Goal: Task Accomplishment & Management: Use online tool/utility

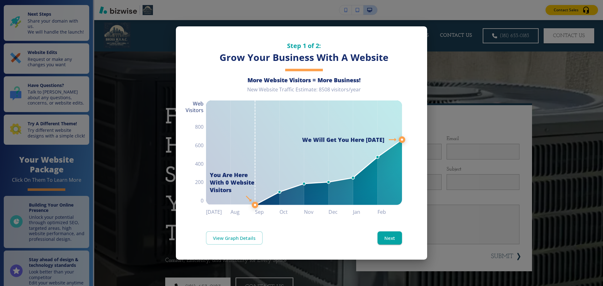
click at [506, 67] on div "Step 1 of 2: Grow Your Business With A Website More Website Visitors = More Bus…" at bounding box center [301, 143] width 603 height 286
click at [392, 242] on button "Next" at bounding box center [390, 238] width 25 height 13
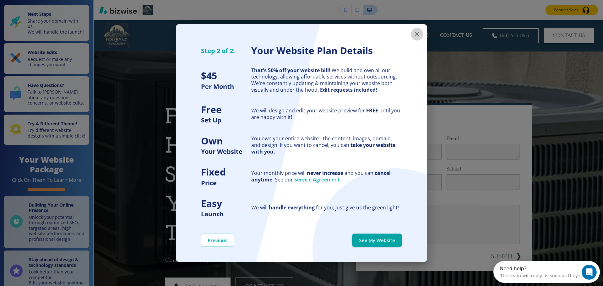
click at [417, 34] on icon "button" at bounding box center [417, 34] width 4 height 4
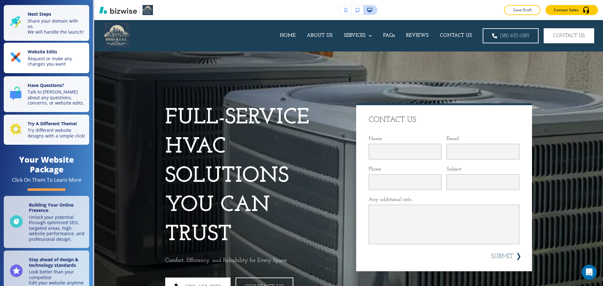
click at [42, 67] on p "Request or make any changes you want" at bounding box center [57, 61] width 58 height 11
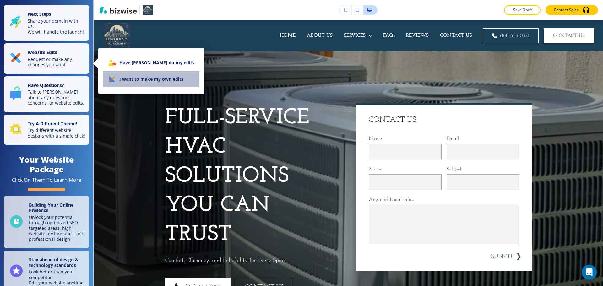
click at [153, 83] on li "I want to make my own edits" at bounding box center [151, 79] width 96 height 16
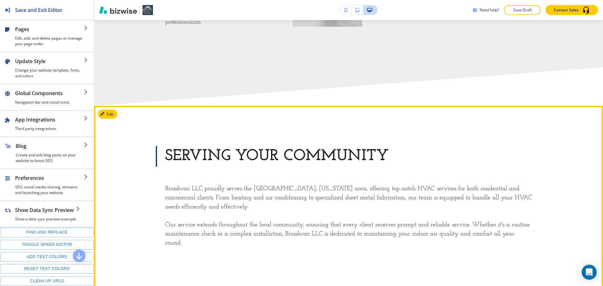
scroll to position [1446, 0]
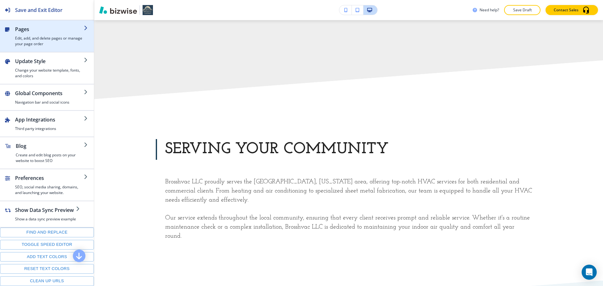
click at [54, 47] on div "button" at bounding box center [47, 49] width 94 height 5
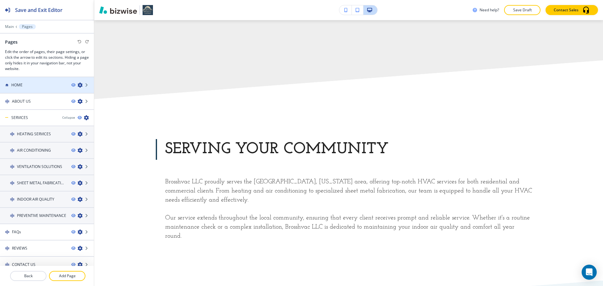
click at [36, 83] on div "HOME" at bounding box center [33, 85] width 66 height 6
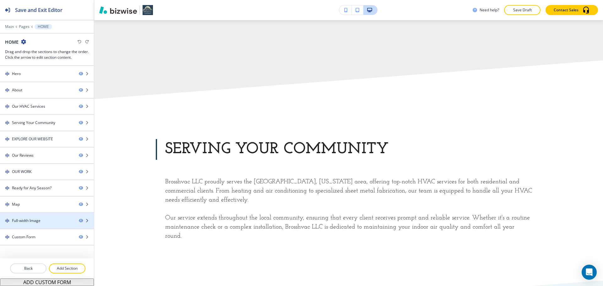
click at [38, 218] on div "Full-width Image" at bounding box center [26, 221] width 29 height 6
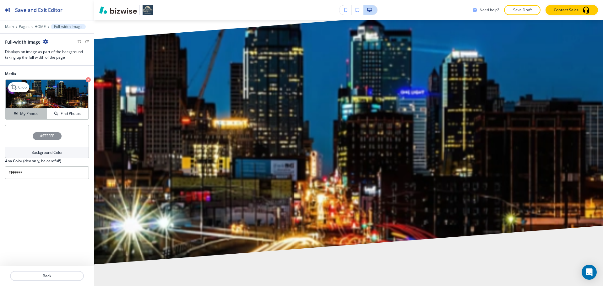
click at [39, 116] on div "My Photos" at bounding box center [26, 114] width 41 height 6
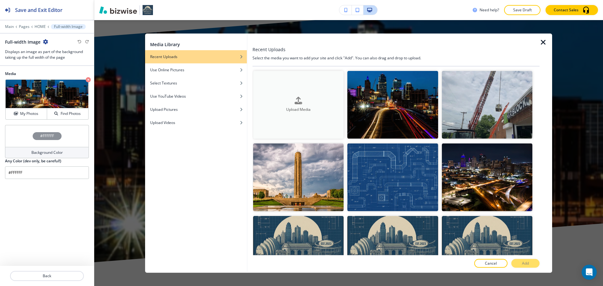
click at [272, 91] on button "Upload Media" at bounding box center [298, 105] width 91 height 68
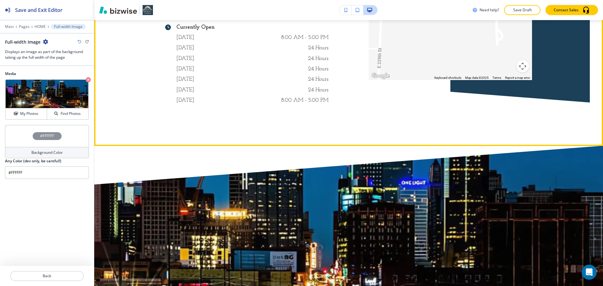
scroll to position [3613, 0]
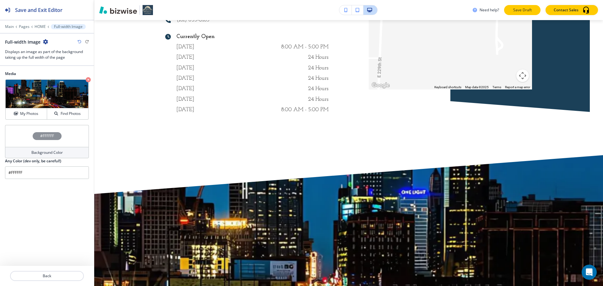
click at [536, 11] on button "Save Draft" at bounding box center [522, 10] width 36 height 10
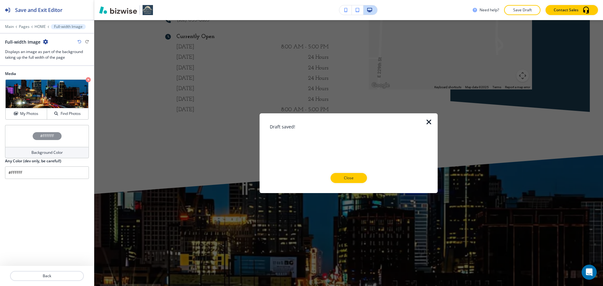
scroll to position [3550, 0]
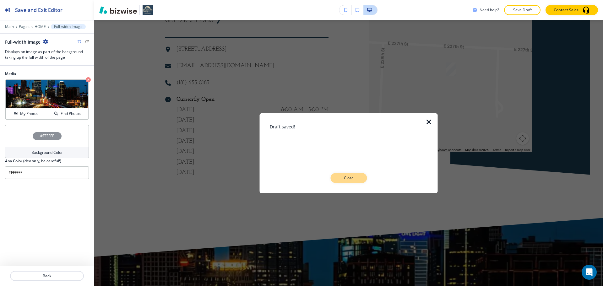
click at [349, 179] on p "Close" at bounding box center [349, 178] width 20 height 6
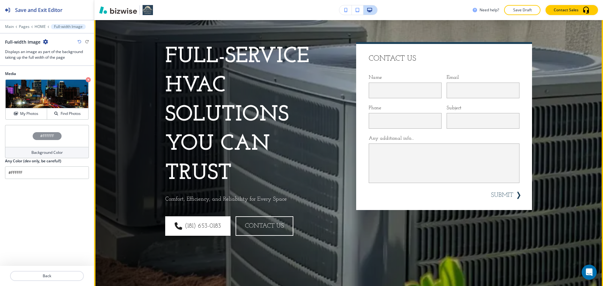
scroll to position [0, 0]
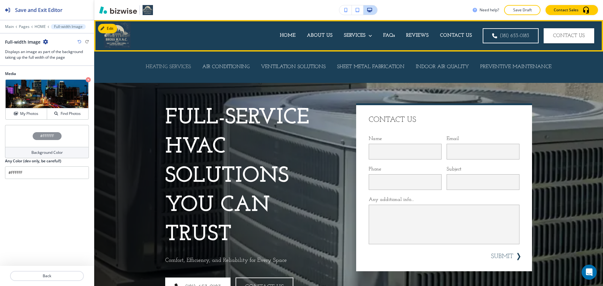
click at [186, 66] on p "HEATING SERVICES" at bounding box center [168, 66] width 45 height 7
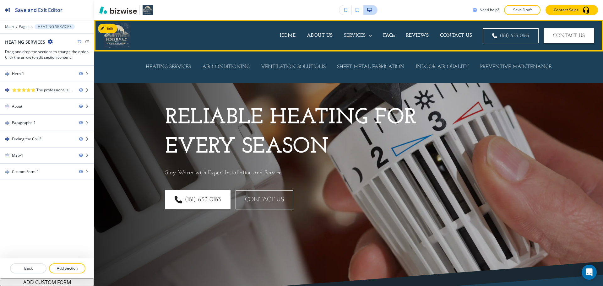
click at [360, 38] on p "SERVICES" at bounding box center [355, 35] width 22 height 7
click at [307, 38] on p "ABOUT US" at bounding box center [320, 35] width 26 height 7
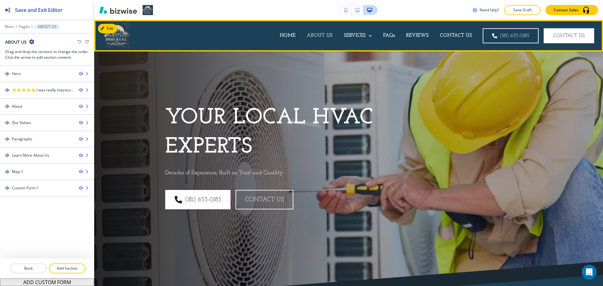
click at [316, 36] on p "ABOUT US" at bounding box center [320, 35] width 26 height 7
click at [285, 37] on p "HOME" at bounding box center [288, 35] width 16 height 7
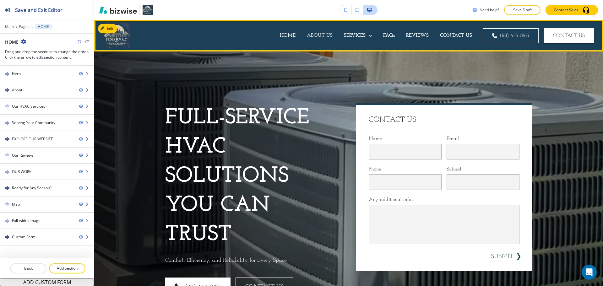
click at [312, 36] on p "ABOUT US" at bounding box center [320, 35] width 26 height 7
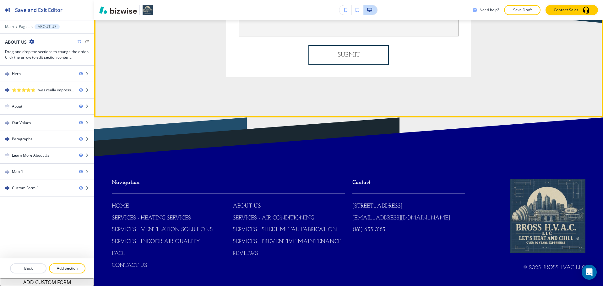
scroll to position [2093, 0]
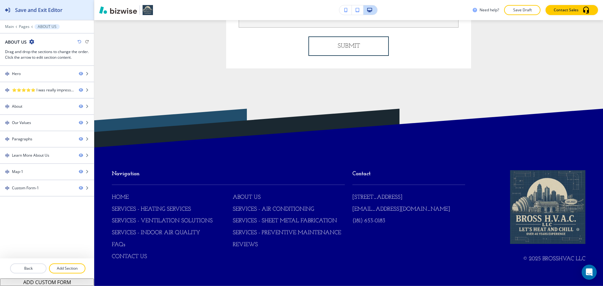
click at [9, 11] on icon "button" at bounding box center [7, 10] width 5 height 5
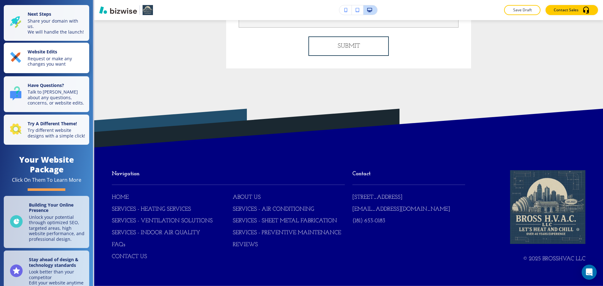
click at [66, 66] on p "Request or make any changes you want" at bounding box center [57, 61] width 58 height 11
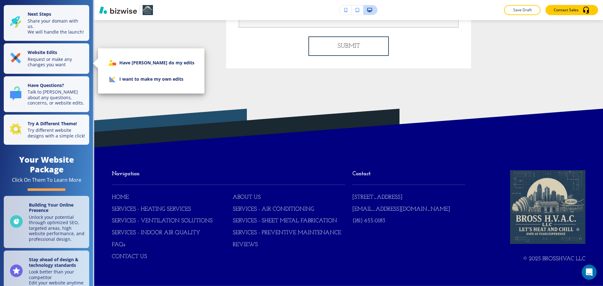
click at [121, 74] on li "I want to make my own edits" at bounding box center [151, 79] width 96 height 16
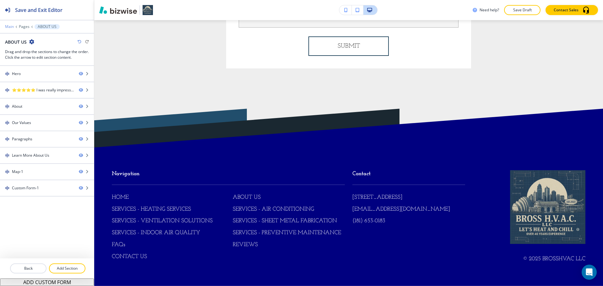
click at [10, 26] on p "Main" at bounding box center [9, 27] width 9 height 4
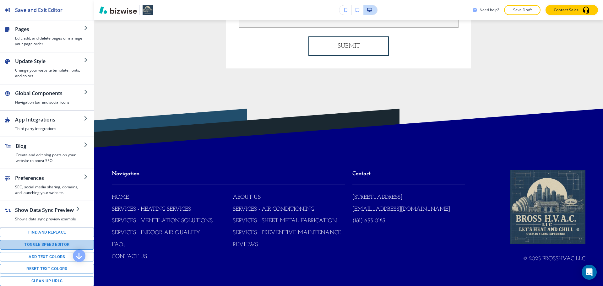
click at [52, 246] on button "Toggle speed editor" at bounding box center [47, 245] width 94 height 10
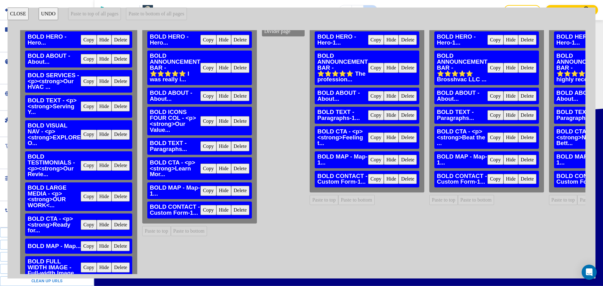
scroll to position [58, 0]
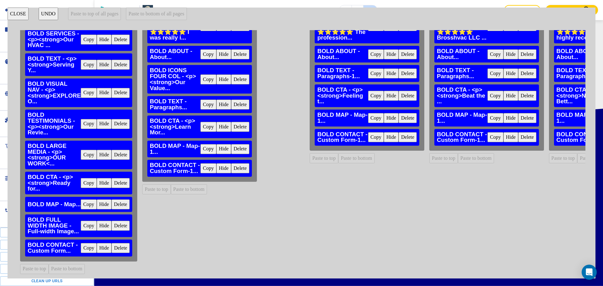
click at [93, 223] on button "Copy" at bounding box center [89, 226] width 16 height 10
click at [179, 184] on button "Paste to bottom" at bounding box center [189, 189] width 36 height 10
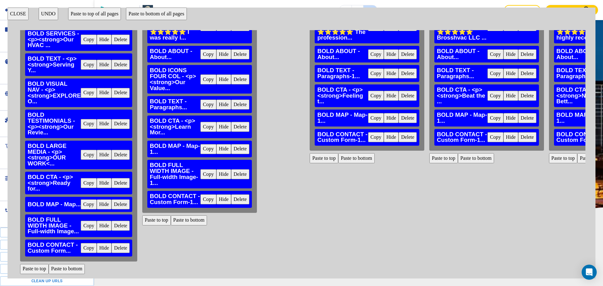
scroll to position [1849, 0]
click at [360, 154] on button "Paste to bottom" at bounding box center [356, 158] width 36 height 10
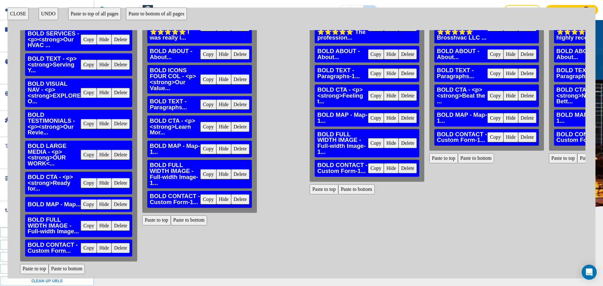
click at [486, 157] on button "Paste to bottom" at bounding box center [476, 158] width 36 height 10
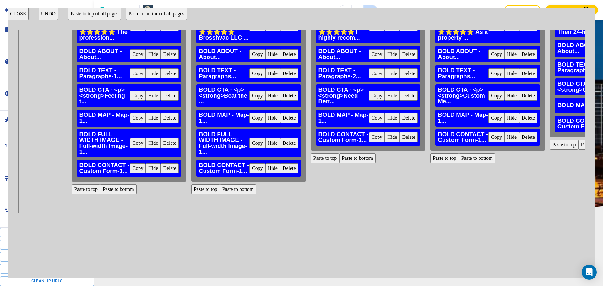
scroll to position [58, 301]
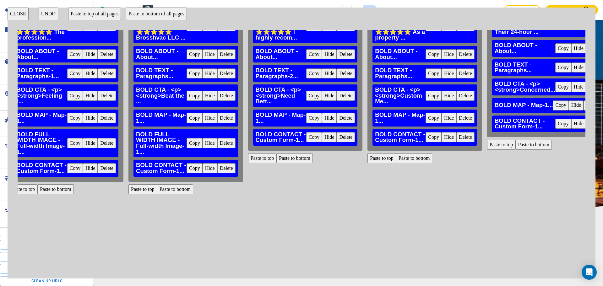
click at [290, 153] on button "Paste to bottom" at bounding box center [295, 158] width 36 height 10
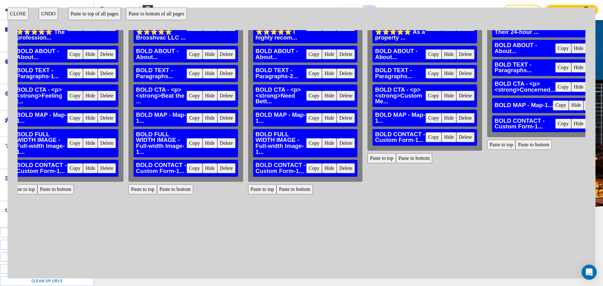
click at [422, 154] on button "Paste to bottom" at bounding box center [414, 158] width 36 height 10
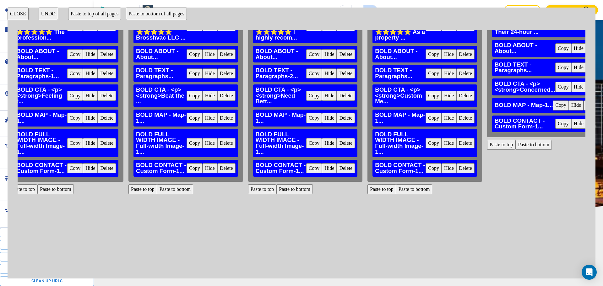
click at [524, 141] on button "Paste to bottom" at bounding box center [534, 145] width 36 height 10
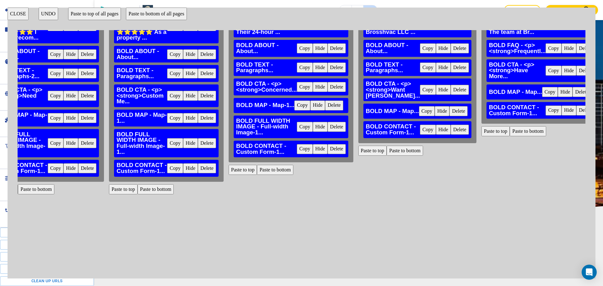
scroll to position [58, 589]
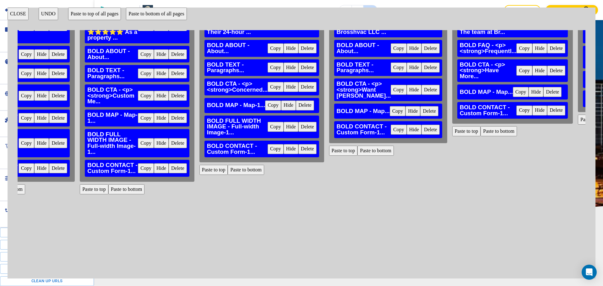
click at [375, 156] on button "Paste to bottom" at bounding box center [376, 151] width 36 height 10
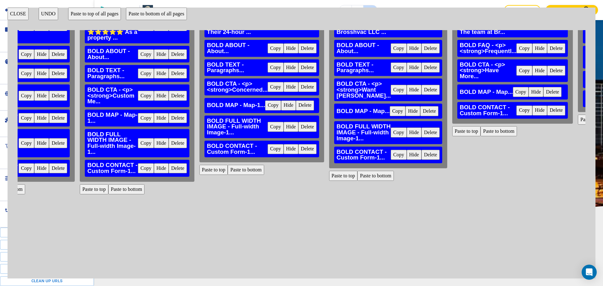
click at [496, 131] on button "Paste to bottom" at bounding box center [499, 131] width 36 height 10
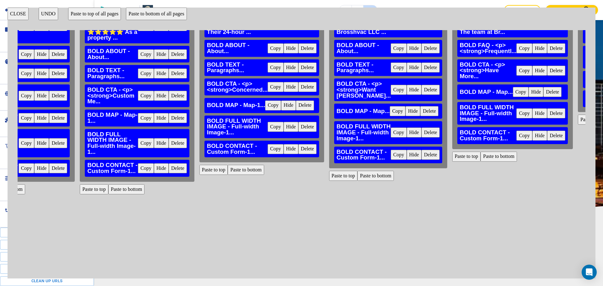
drag, startPoint x: 422, startPoint y: 269, endPoint x: 432, endPoint y: 269, distance: 10.4
click at [432, 269] on div "HOME BOLD HERO - Hero... Copy Hide Delete BOLD ABOUT - About... Copy Hide Delet…" at bounding box center [302, 152] width 568 height 244
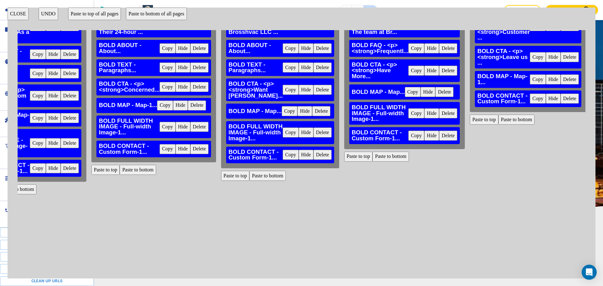
scroll to position [58, 809]
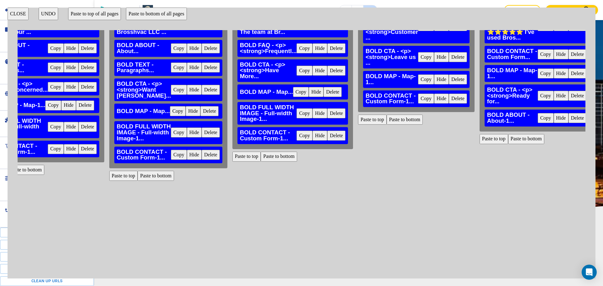
click at [401, 116] on button "Paste to bottom" at bounding box center [405, 120] width 36 height 10
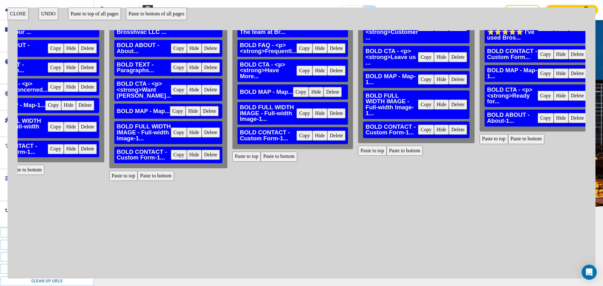
click at [523, 137] on button "Paste to bottom" at bounding box center [527, 139] width 36 height 10
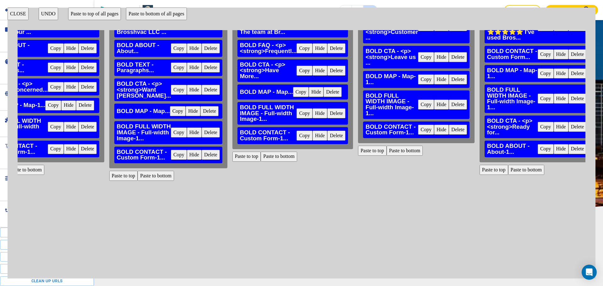
scroll to position [58, 822]
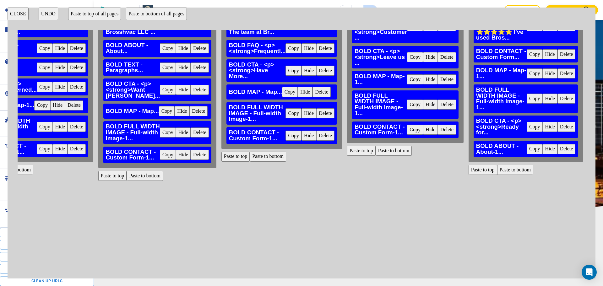
drag, startPoint x: 26, startPoint y: 17, endPoint x: 120, endPoint y: 30, distance: 94.9
click at [28, 18] on button "CLOSE" at bounding box center [18, 14] width 21 height 13
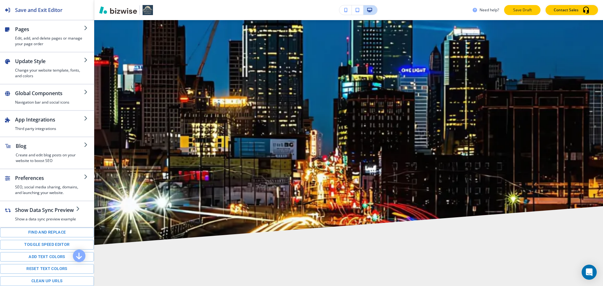
click at [518, 12] on p "Save Draft" at bounding box center [523, 10] width 20 height 6
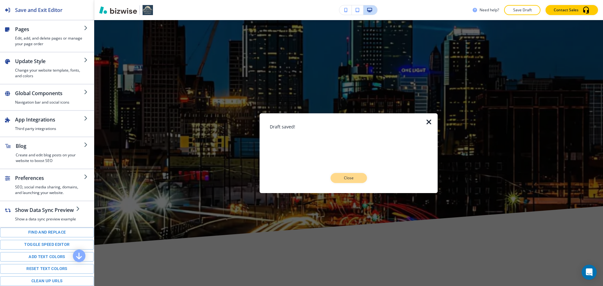
click at [357, 178] on p "Close" at bounding box center [349, 178] width 20 height 6
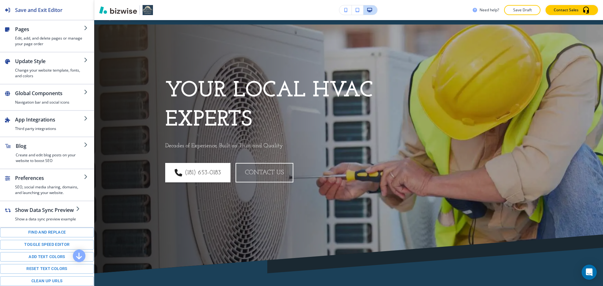
scroll to position [0, 0]
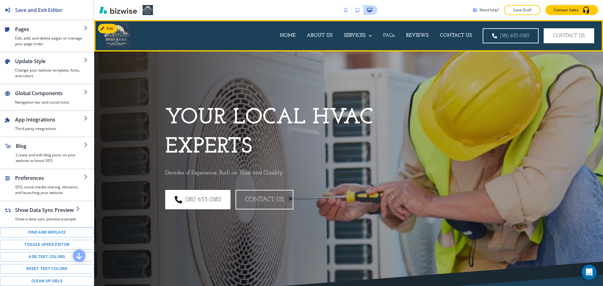
click at [390, 39] on p "FAQs" at bounding box center [389, 35] width 12 height 7
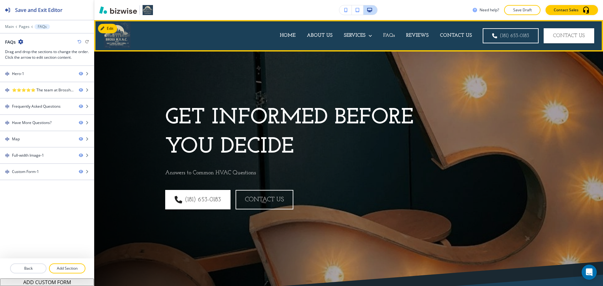
click at [387, 36] on p "FAQs" at bounding box center [389, 35] width 12 height 7
click at [412, 36] on p "REVIEWS" at bounding box center [417, 35] width 23 height 7
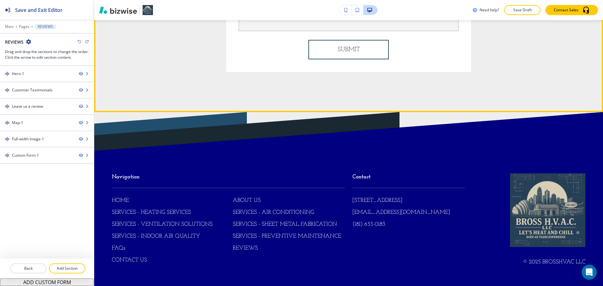
scroll to position [1978, 0]
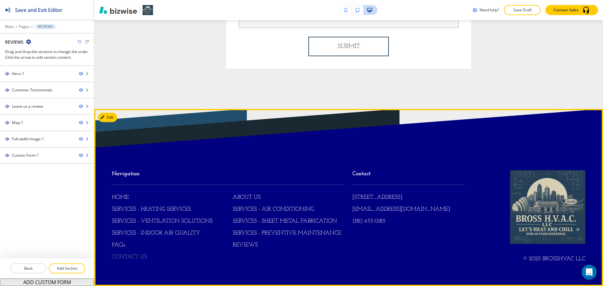
click at [144, 258] on p "CONTACT US" at bounding box center [129, 258] width 35 height 8
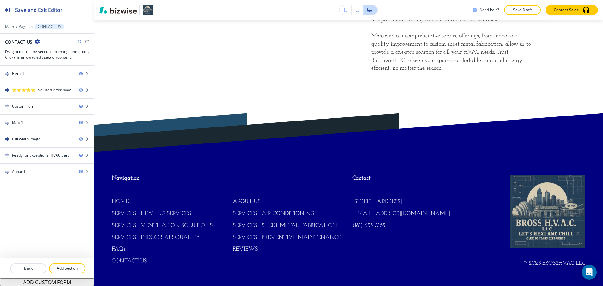
scroll to position [1689, 0]
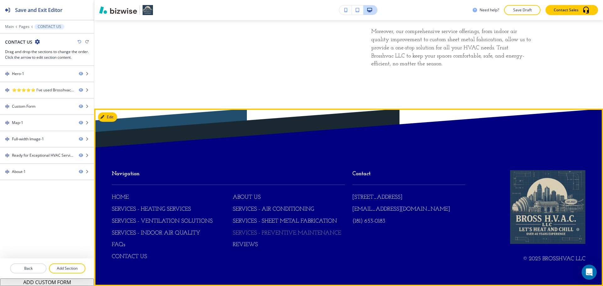
click at [263, 236] on p "SERVICES - PREVENTIVE MAINTENANCE" at bounding box center [287, 234] width 108 height 8
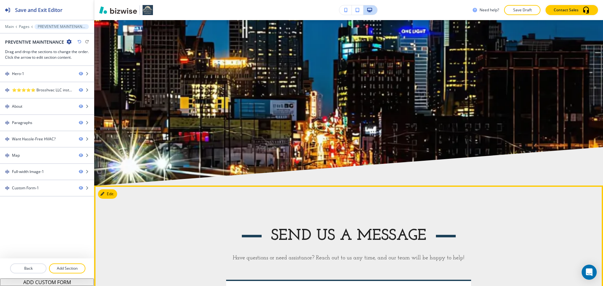
scroll to position [1571, 0]
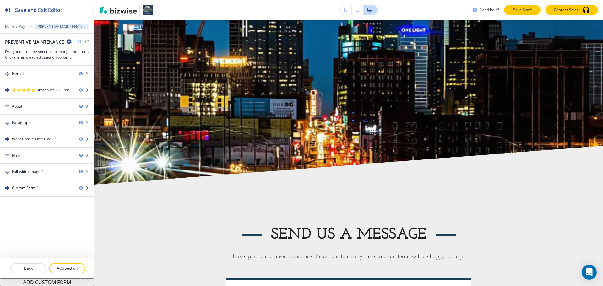
click at [522, 8] on p "Save Draft" at bounding box center [523, 10] width 20 height 6
